Goal: Task Accomplishment & Management: Complete application form

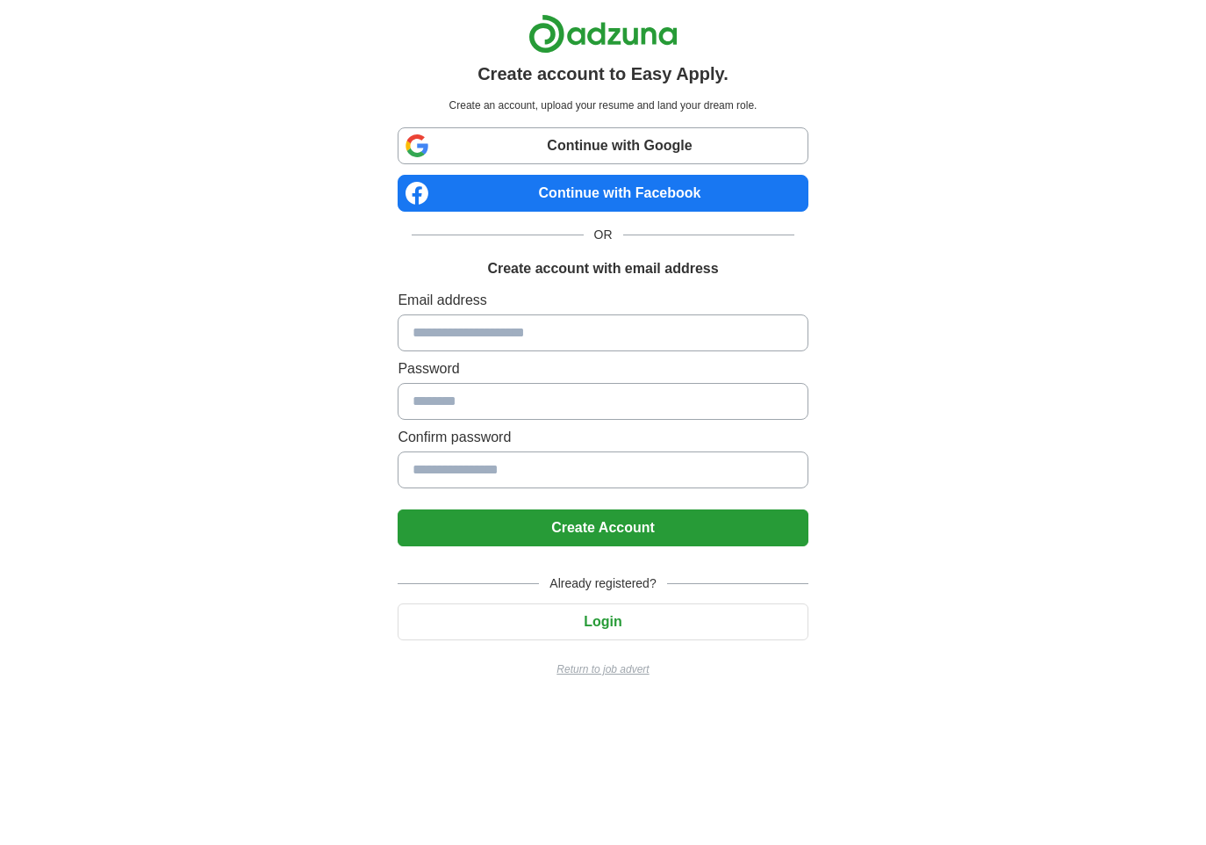
click at [616, 342] on input at bounding box center [603, 332] width 410 height 37
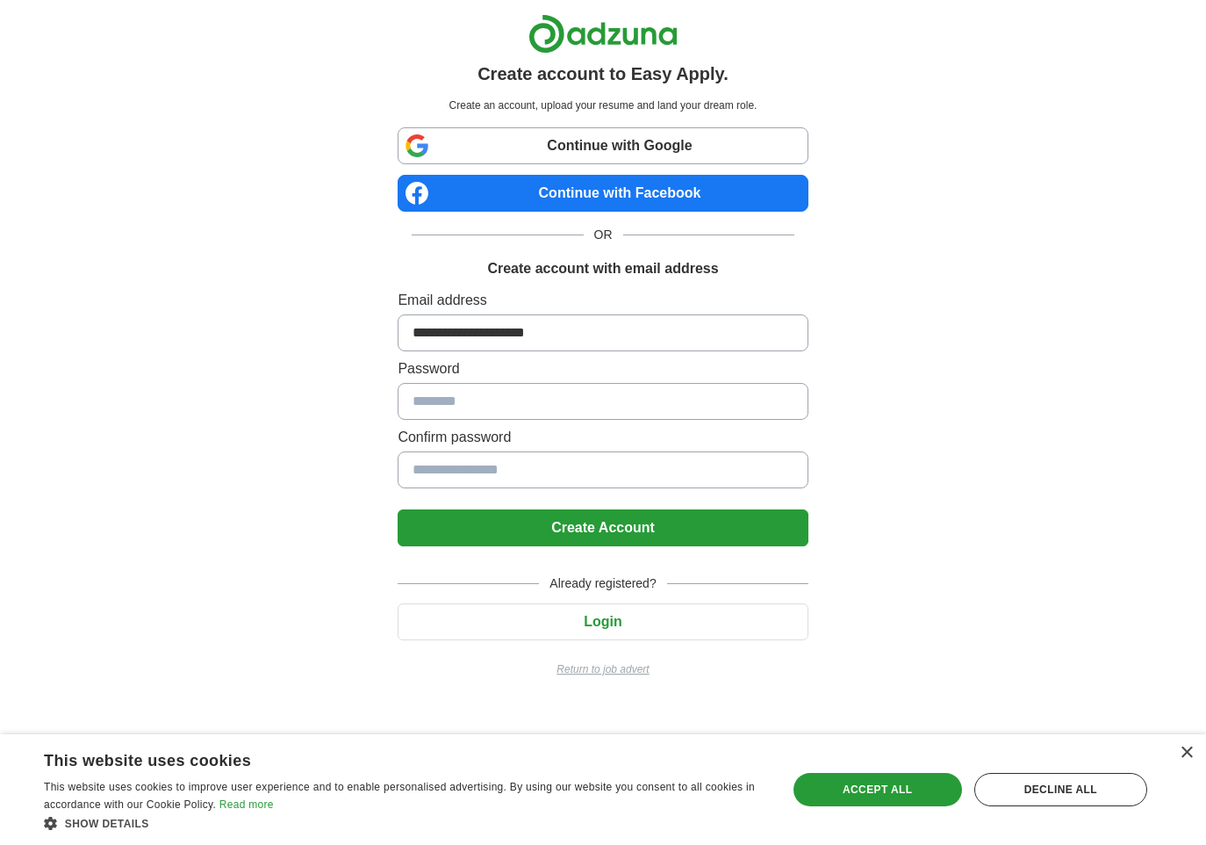
type input "**********"
type input "*********"
click at [589, 530] on button "Create Account" at bounding box center [603, 527] width 410 height 37
